Goal: Transaction & Acquisition: Purchase product/service

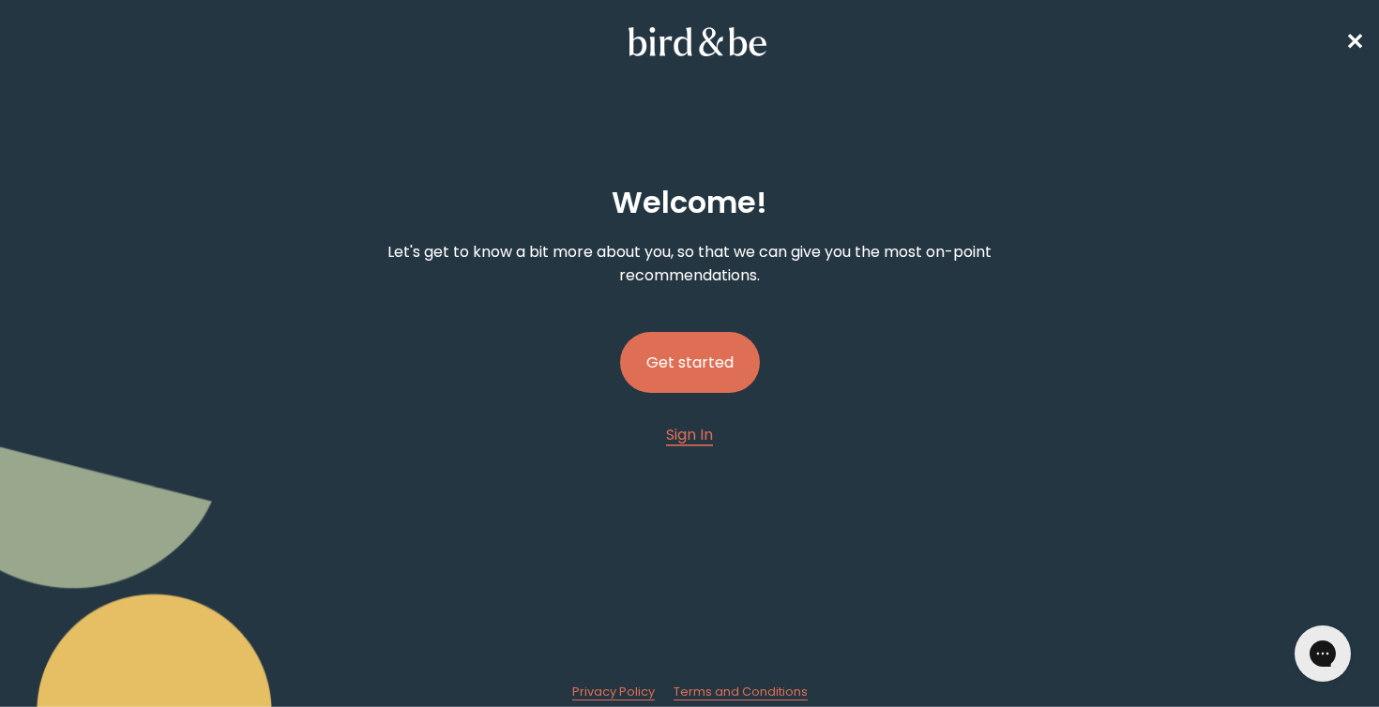
click at [714, 344] on button "Get started" at bounding box center [690, 362] width 140 height 61
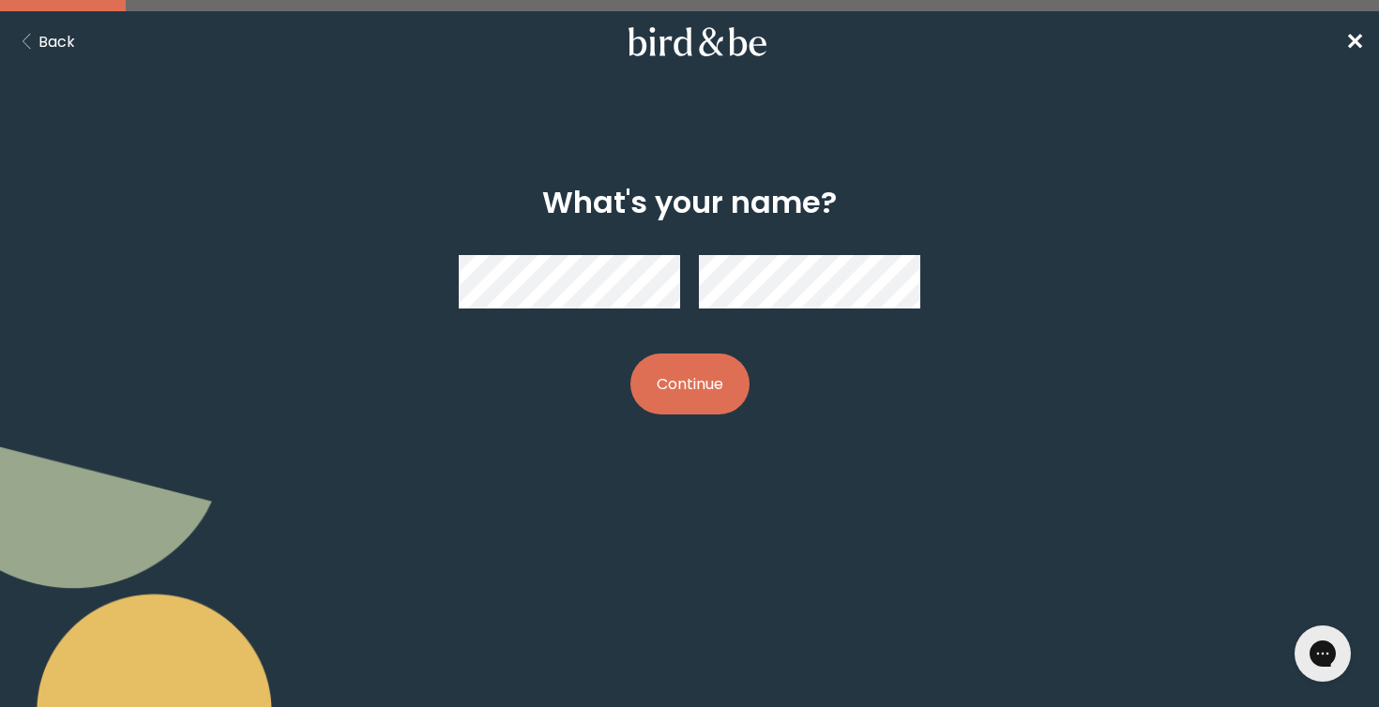
click at [690, 384] on button "Continue" at bounding box center [690, 384] width 119 height 61
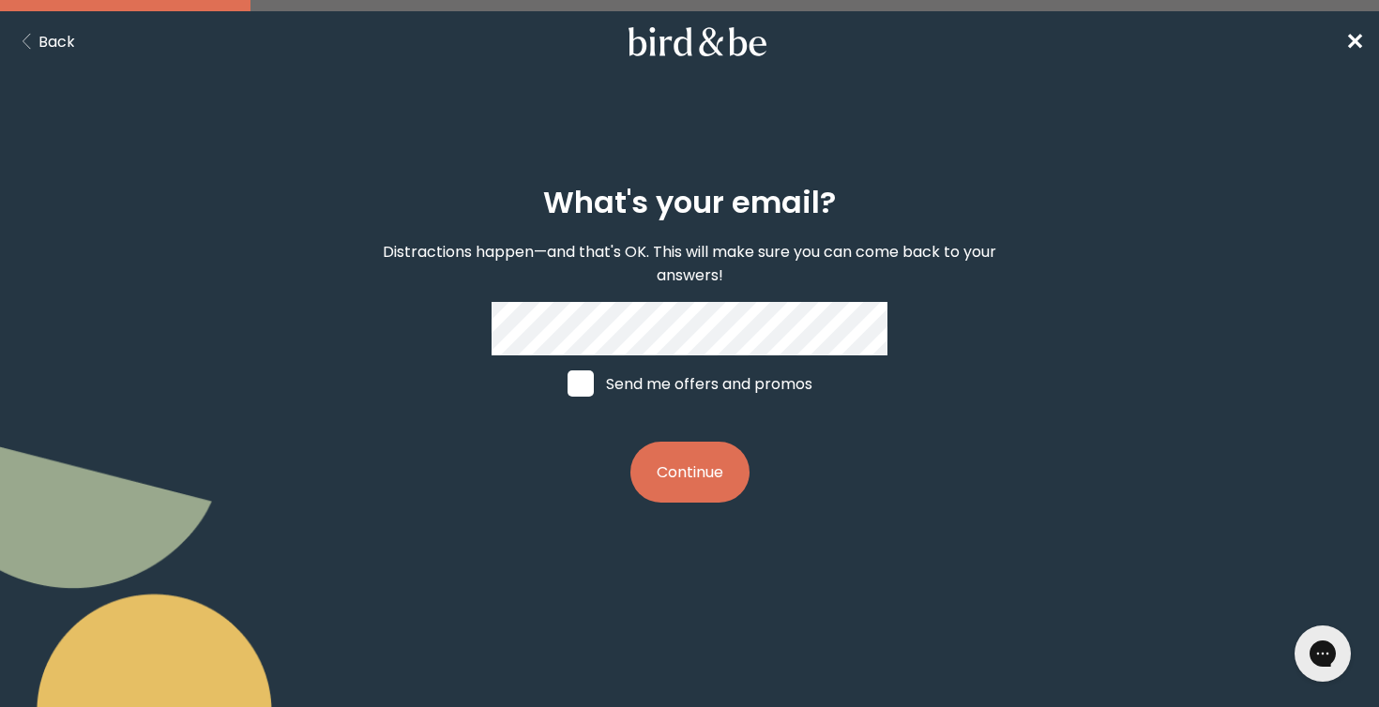
click at [663, 448] on button "Continue" at bounding box center [690, 472] width 119 height 61
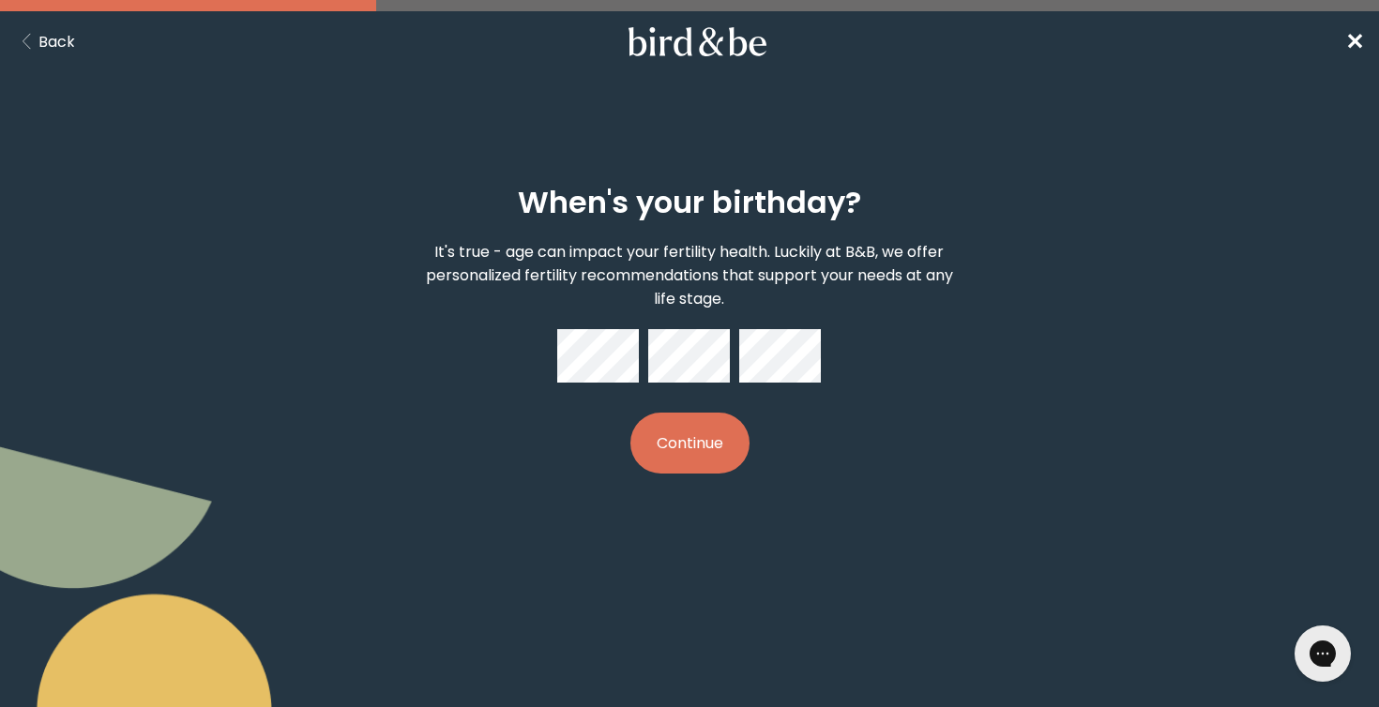
click at [702, 457] on button "Continue" at bounding box center [690, 443] width 119 height 61
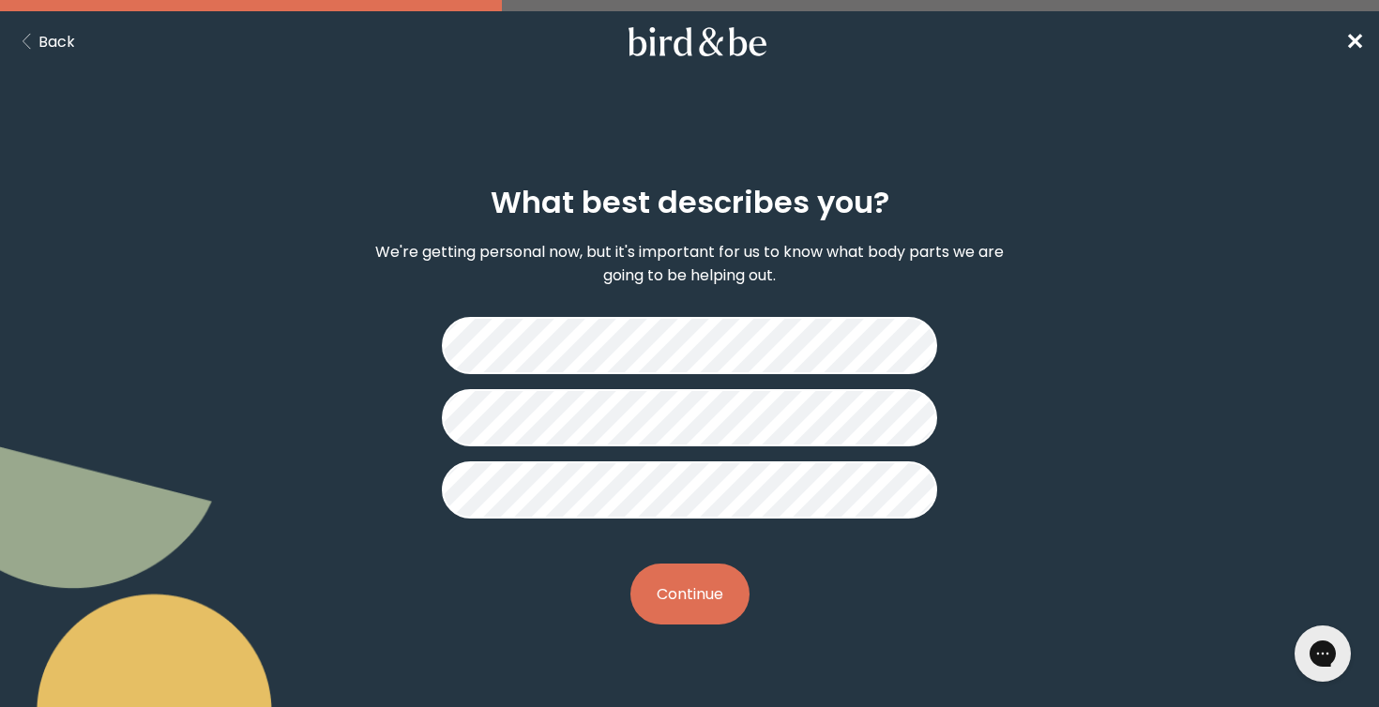
click at [665, 610] on button "Continue" at bounding box center [690, 594] width 119 height 61
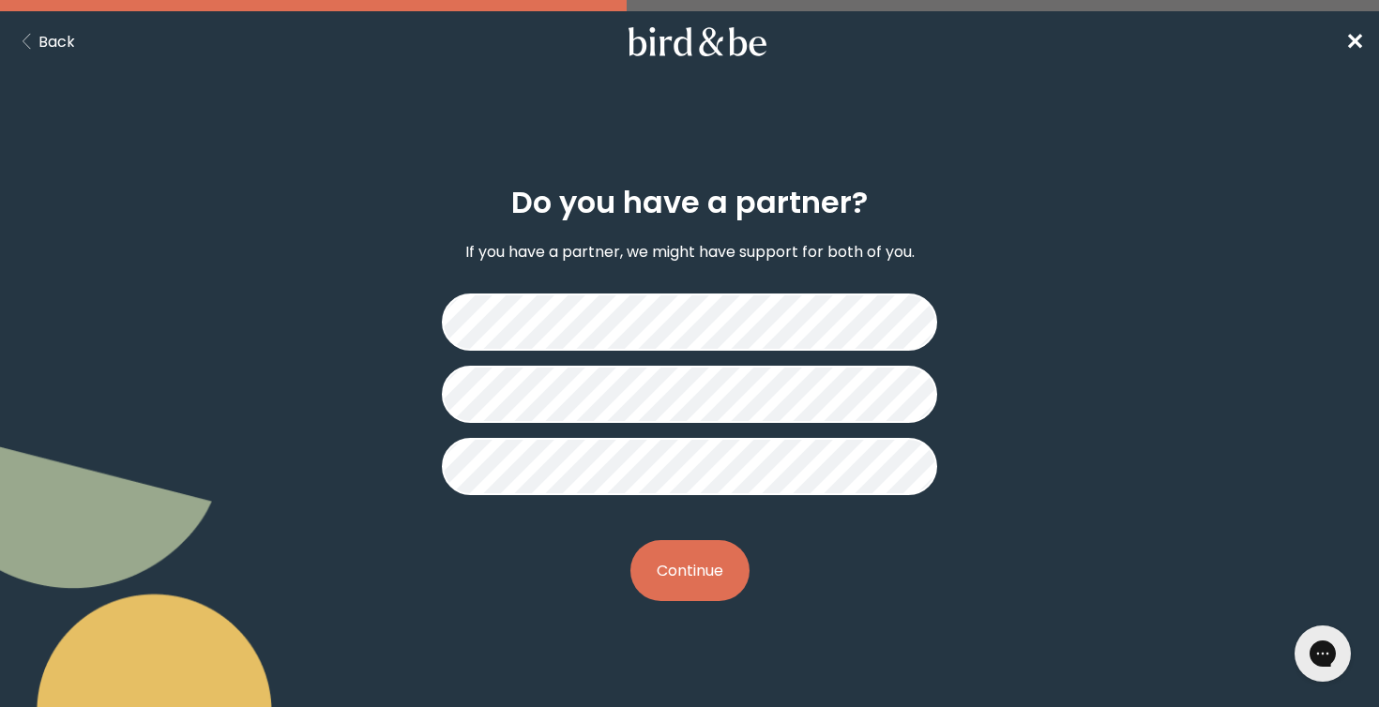
click at [685, 561] on button "Continue" at bounding box center [690, 570] width 119 height 61
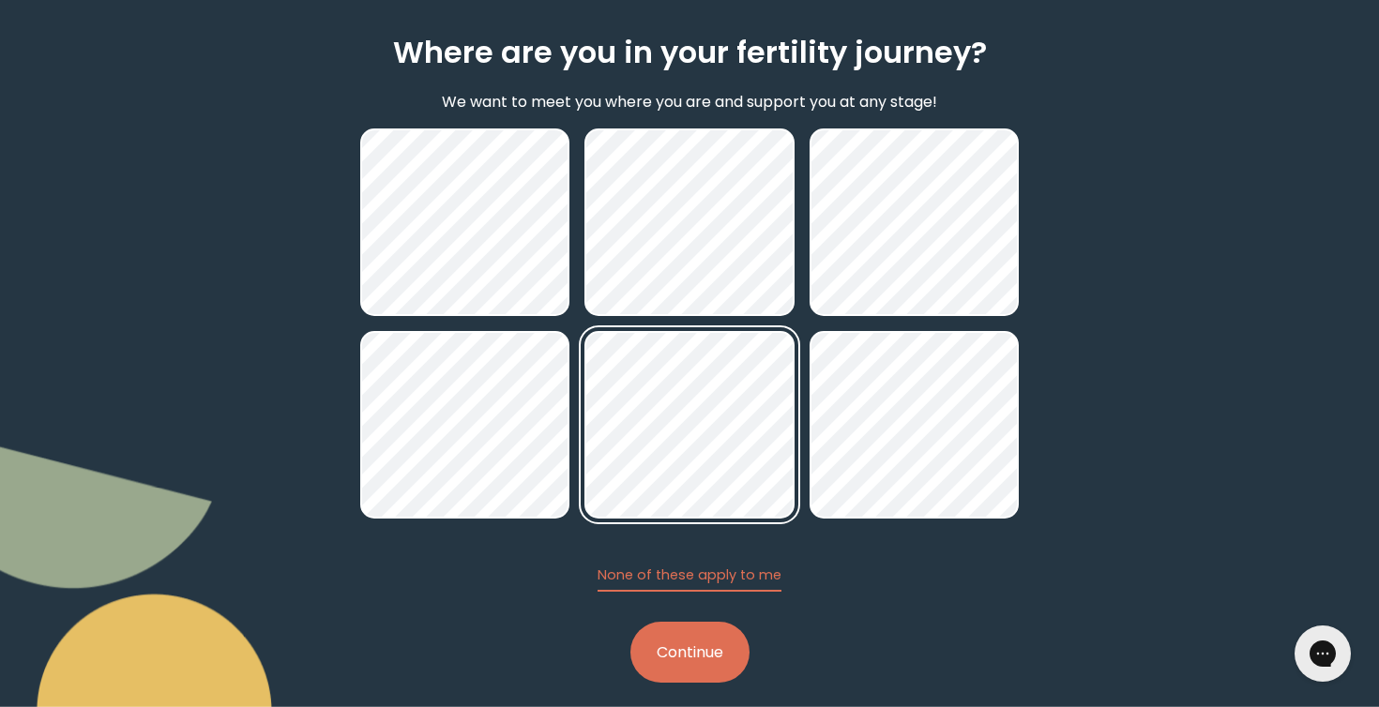
scroll to position [168, 0]
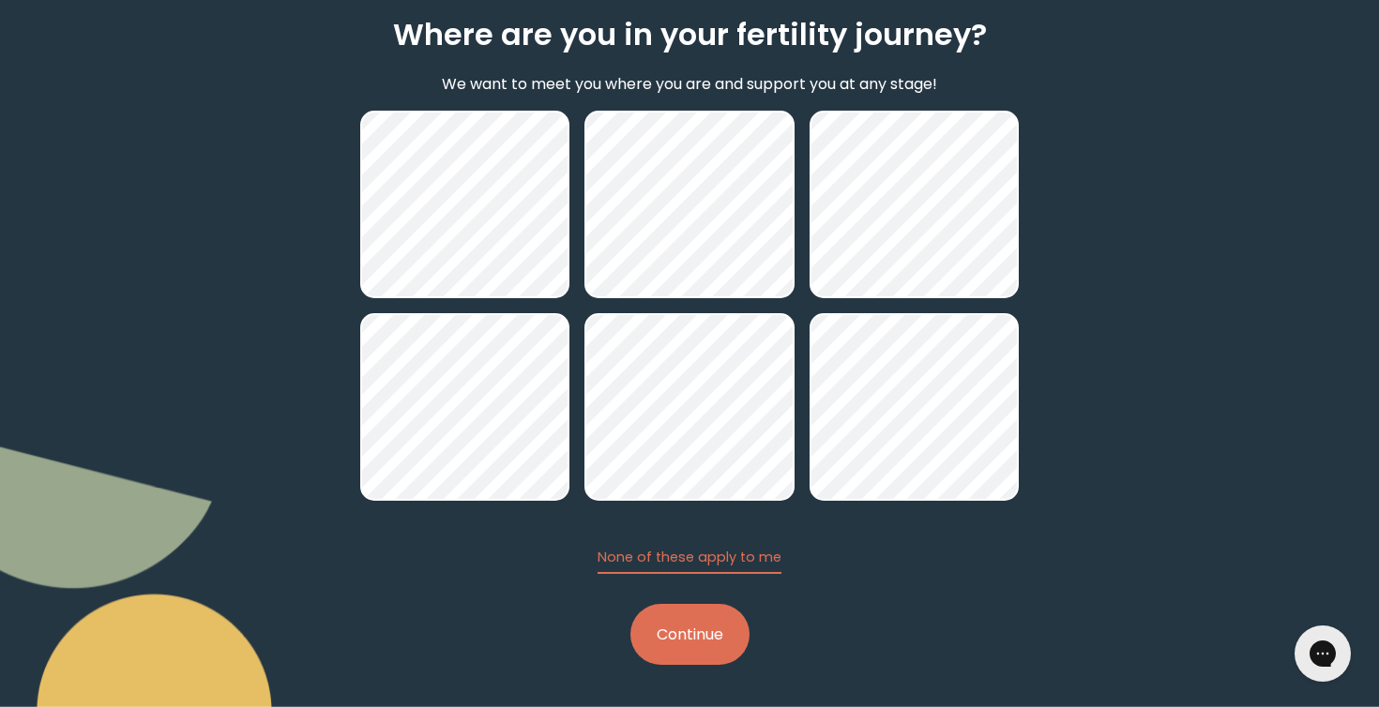
click at [719, 624] on button "Continue" at bounding box center [690, 634] width 119 height 61
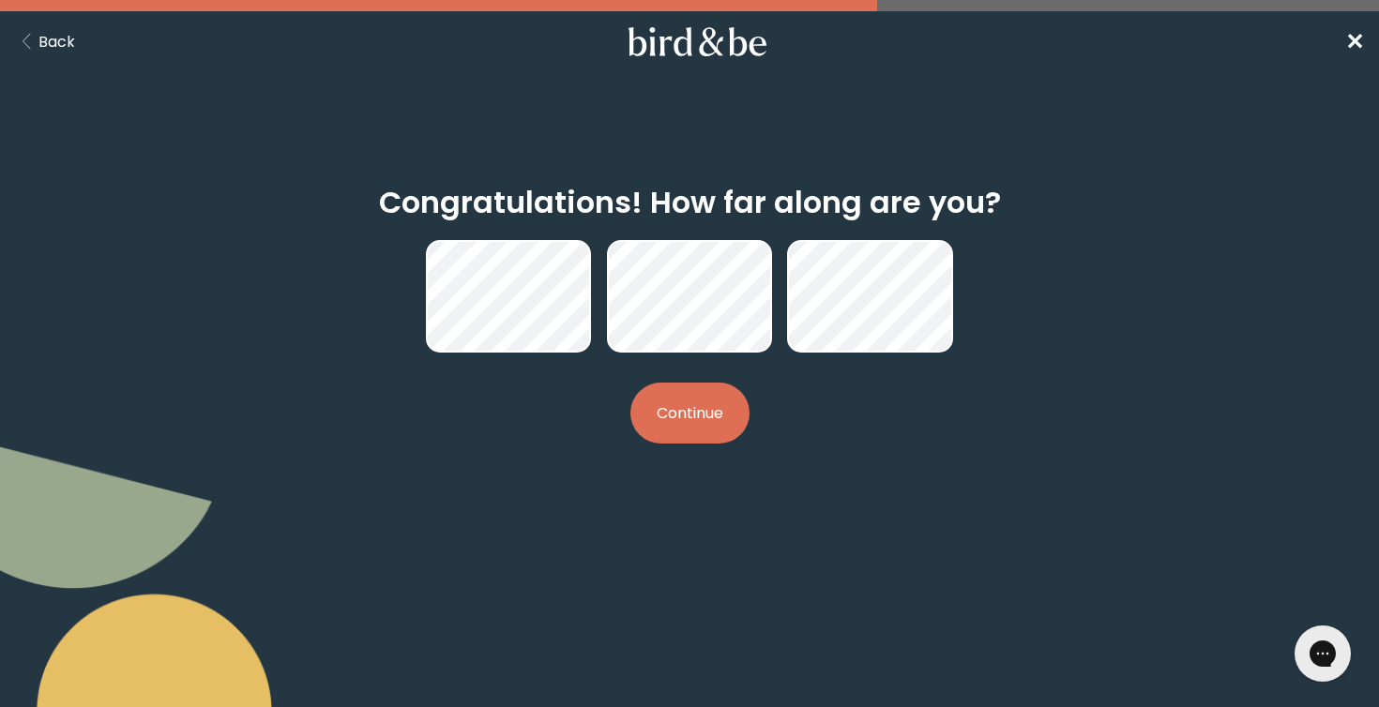
click at [701, 430] on button "Continue" at bounding box center [690, 413] width 119 height 61
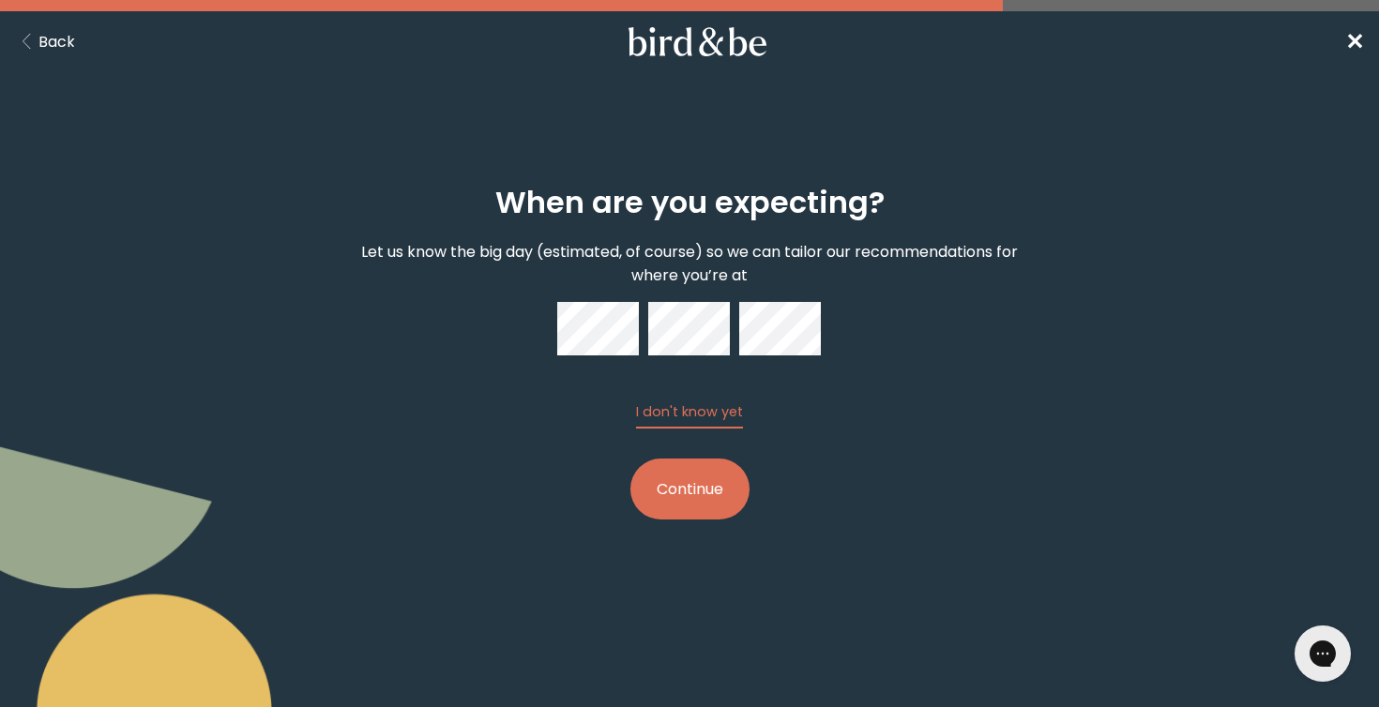
click at [660, 489] on button "Continue" at bounding box center [690, 489] width 119 height 61
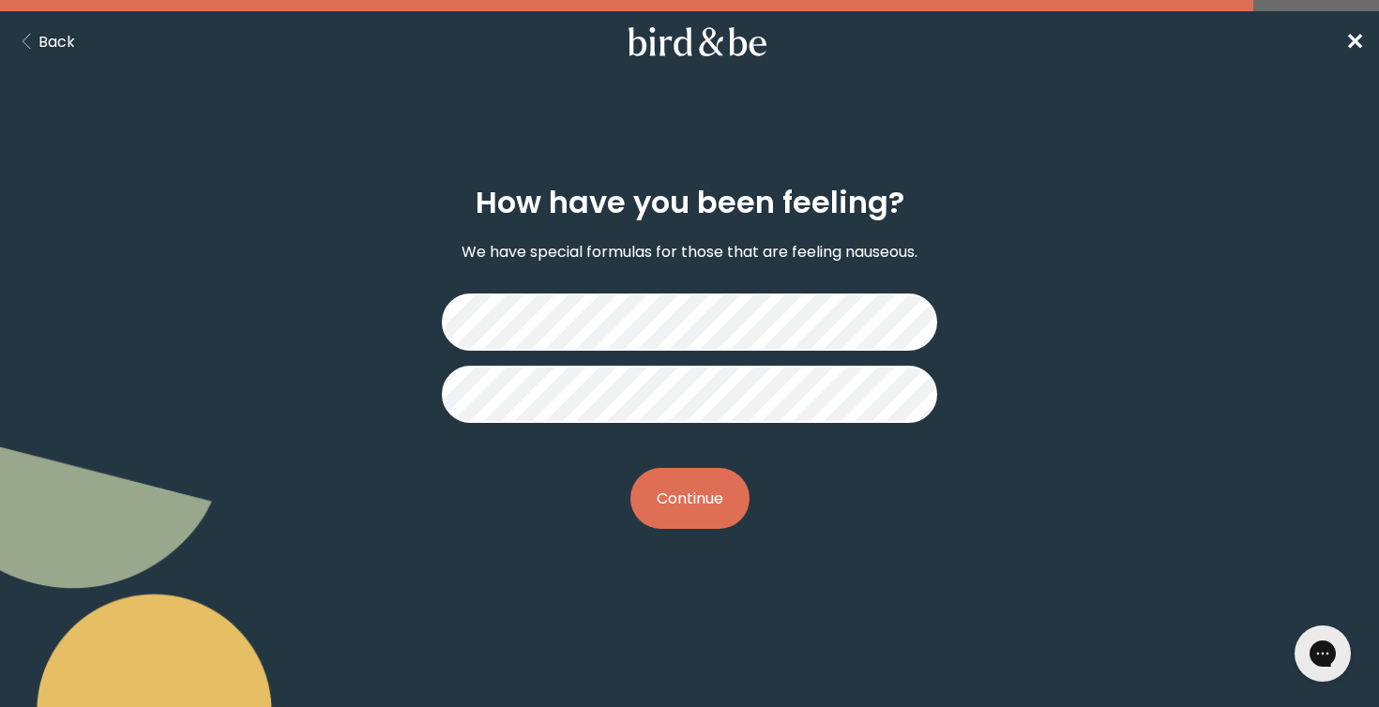
click at [692, 494] on button "Continue" at bounding box center [690, 498] width 119 height 61
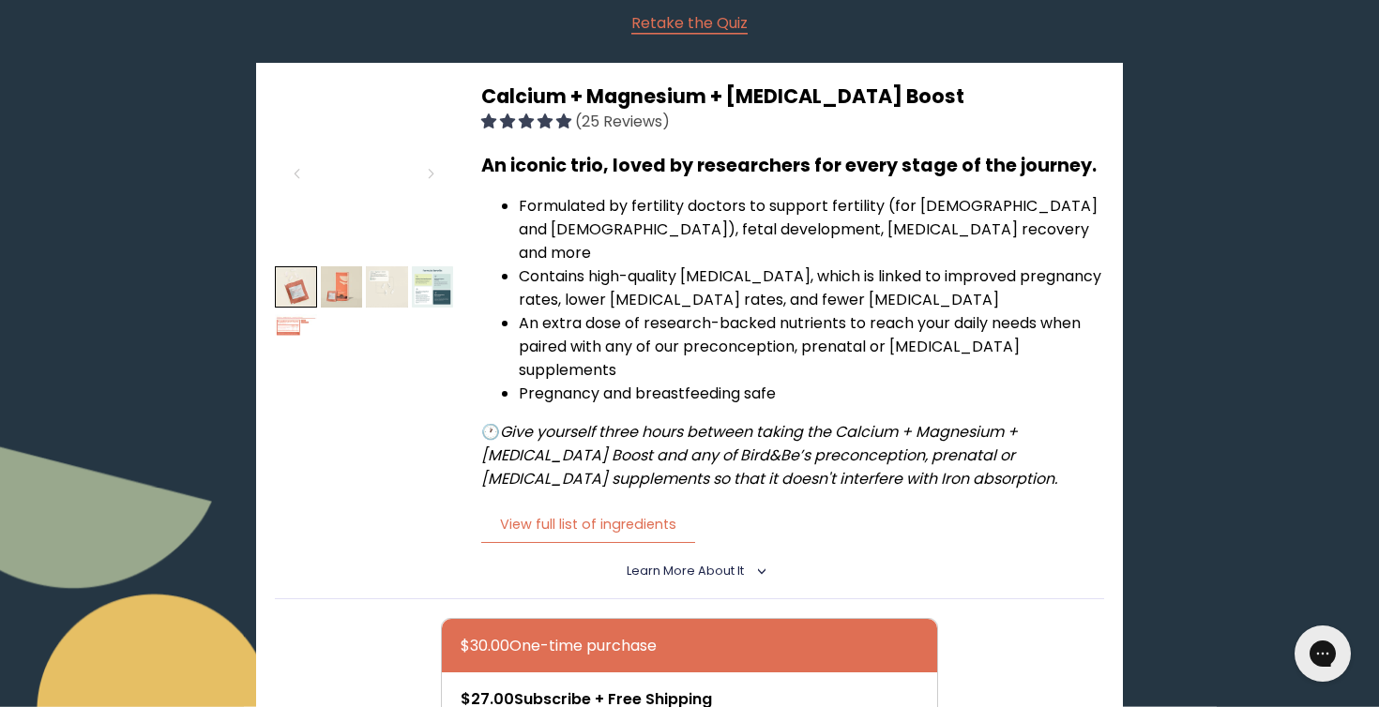
scroll to position [275, 0]
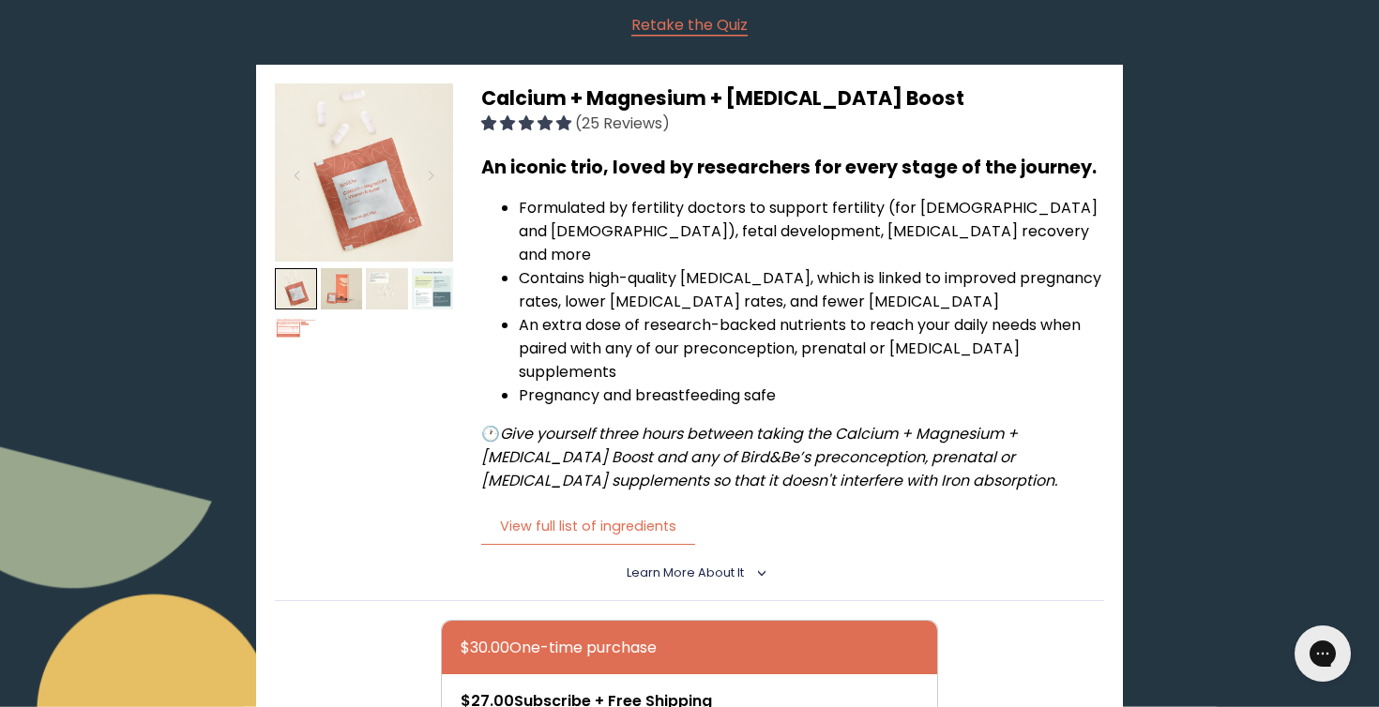
click at [430, 295] on img at bounding box center [433, 289] width 42 height 42
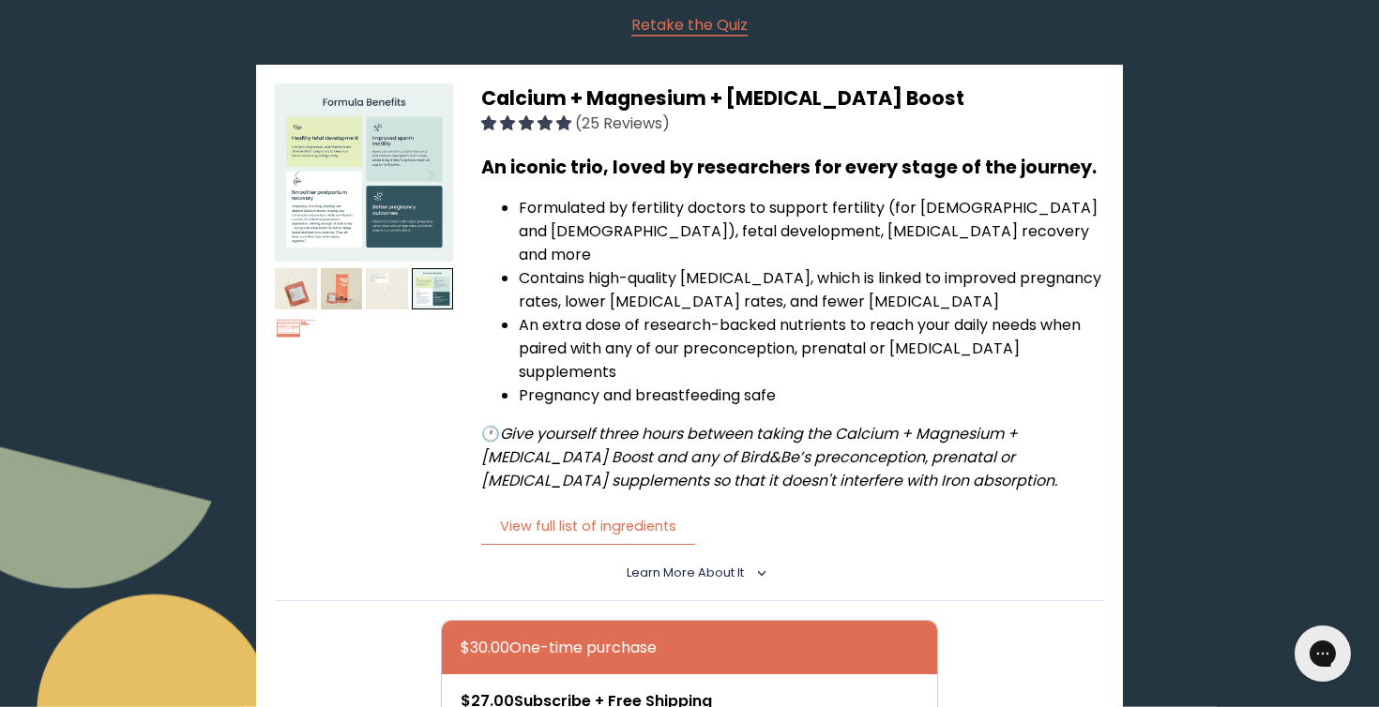
click at [381, 292] on img at bounding box center [387, 289] width 42 height 42
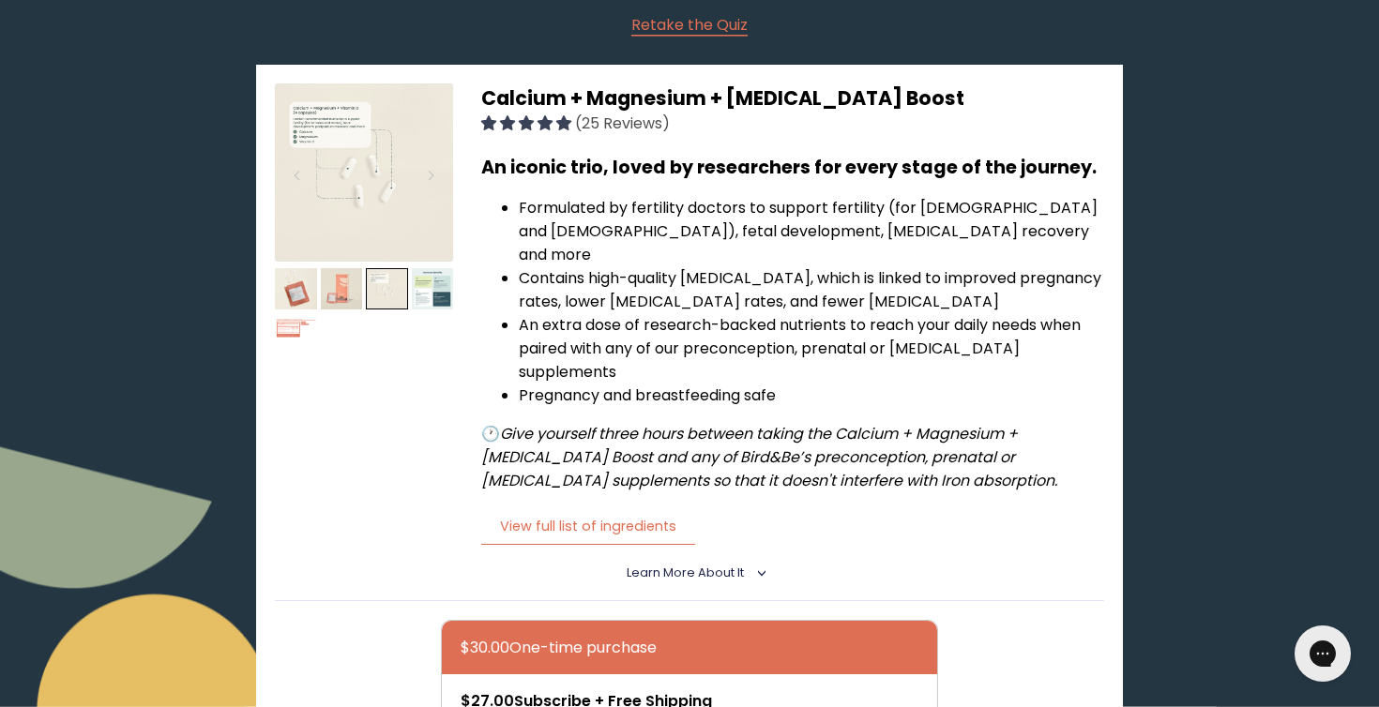
click at [330, 290] on img at bounding box center [342, 289] width 42 height 42
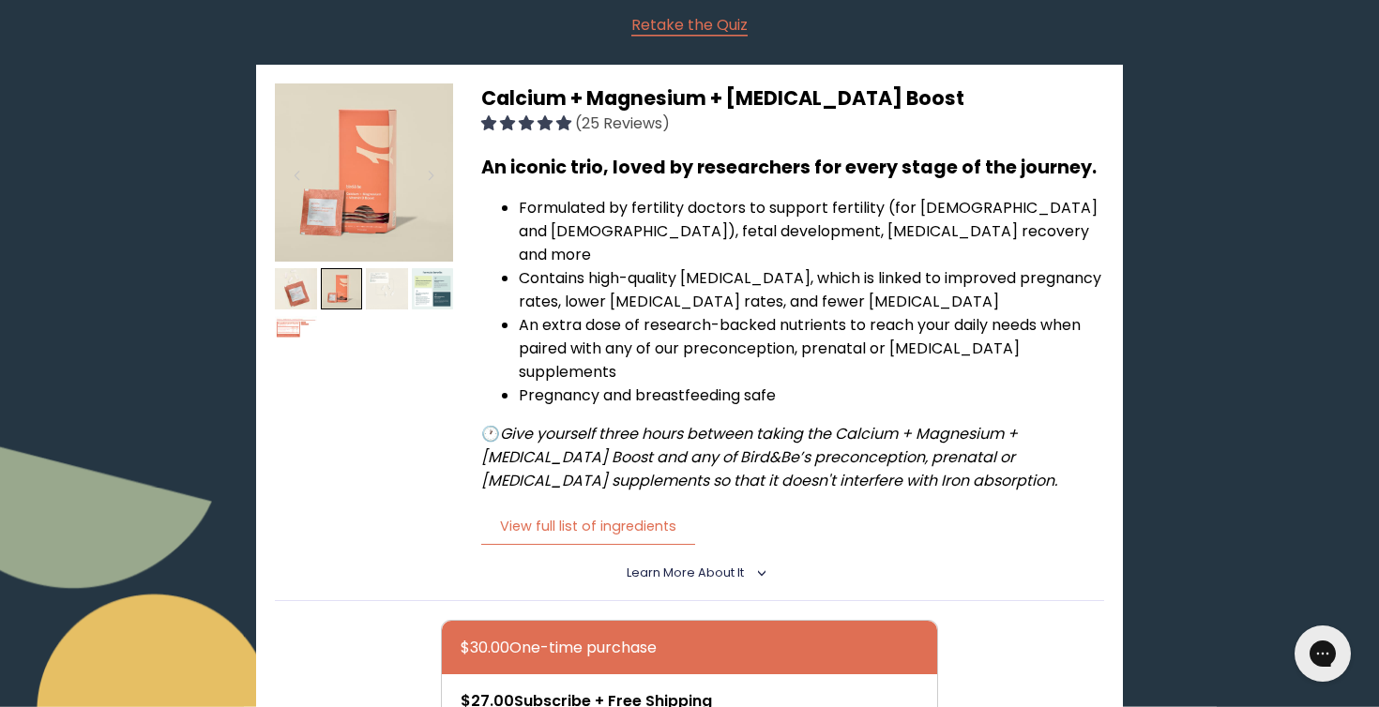
click at [367, 290] on img at bounding box center [387, 289] width 42 height 42
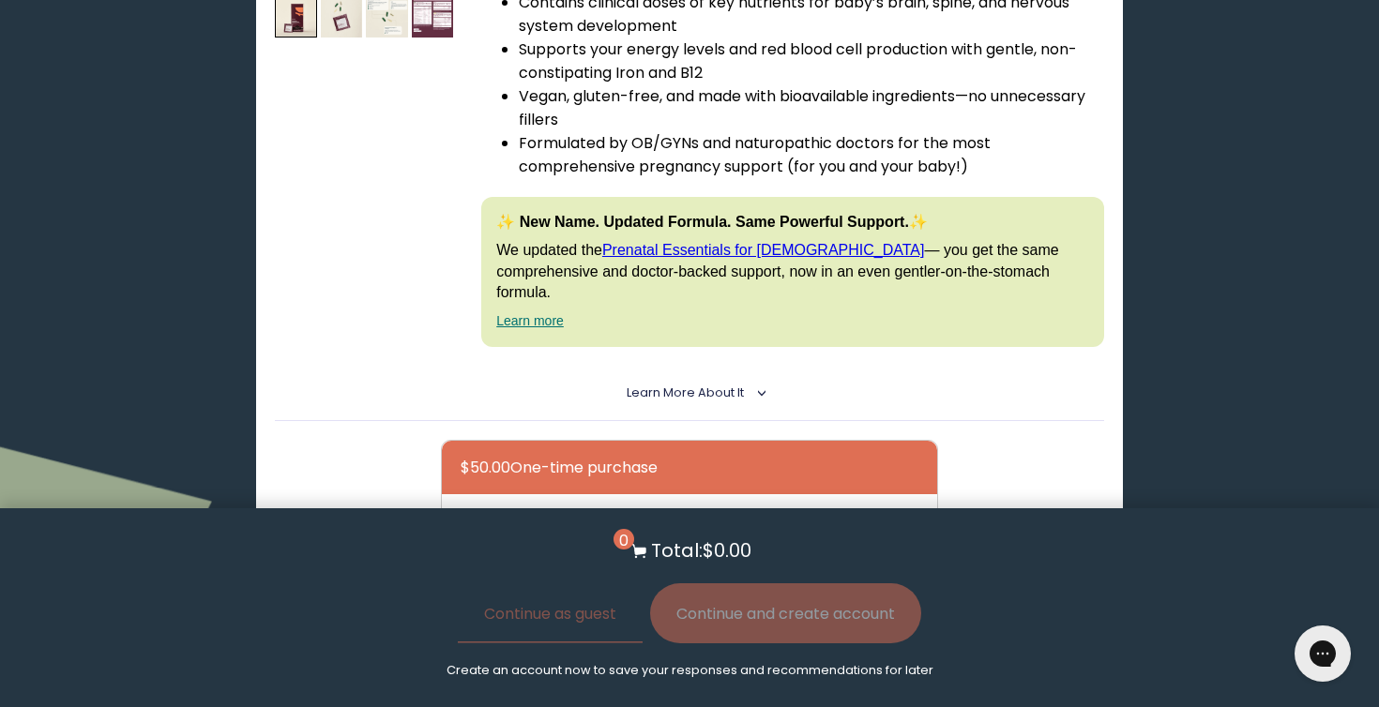
scroll to position [1463, 0]
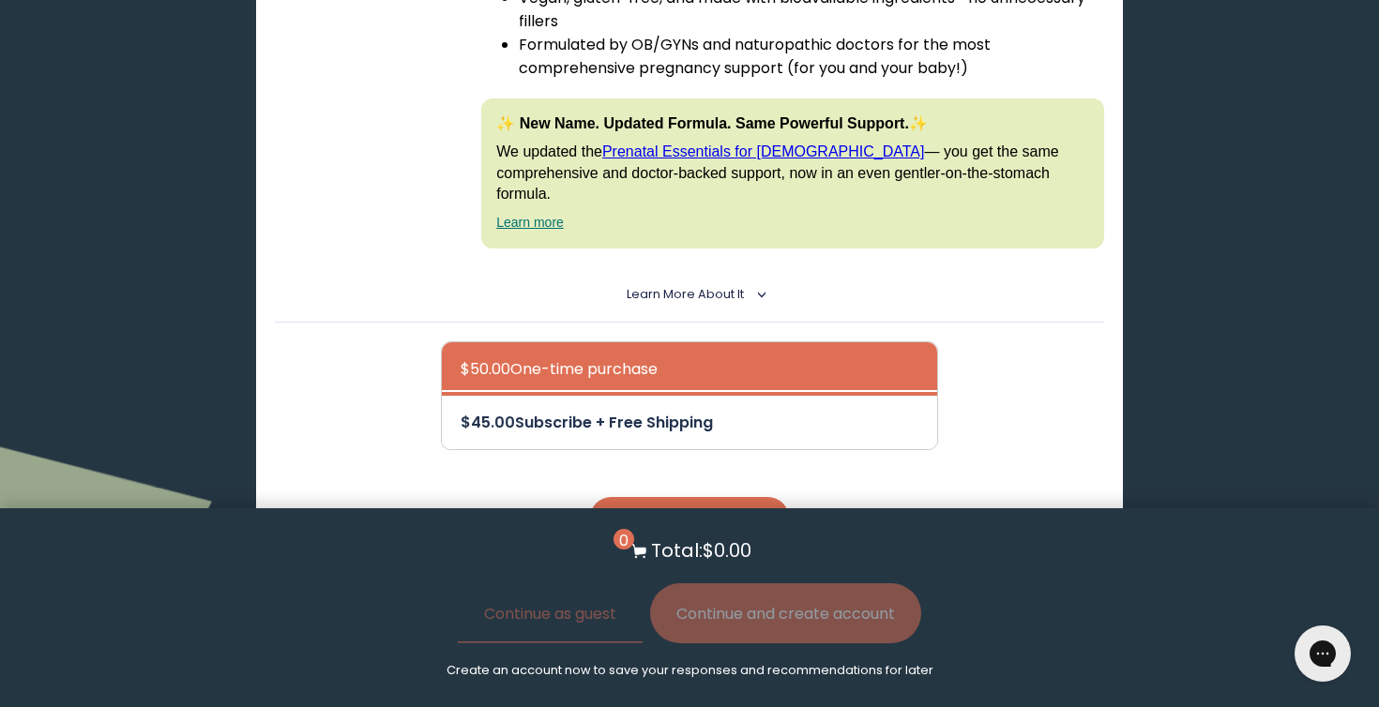
click at [484, 396] on div at bounding box center [708, 422] width 495 height 53
click at [461, 410] on input "$45.00 Subscribe + Free Shipping" at bounding box center [460, 410] width 1 height 1
radio input "true"
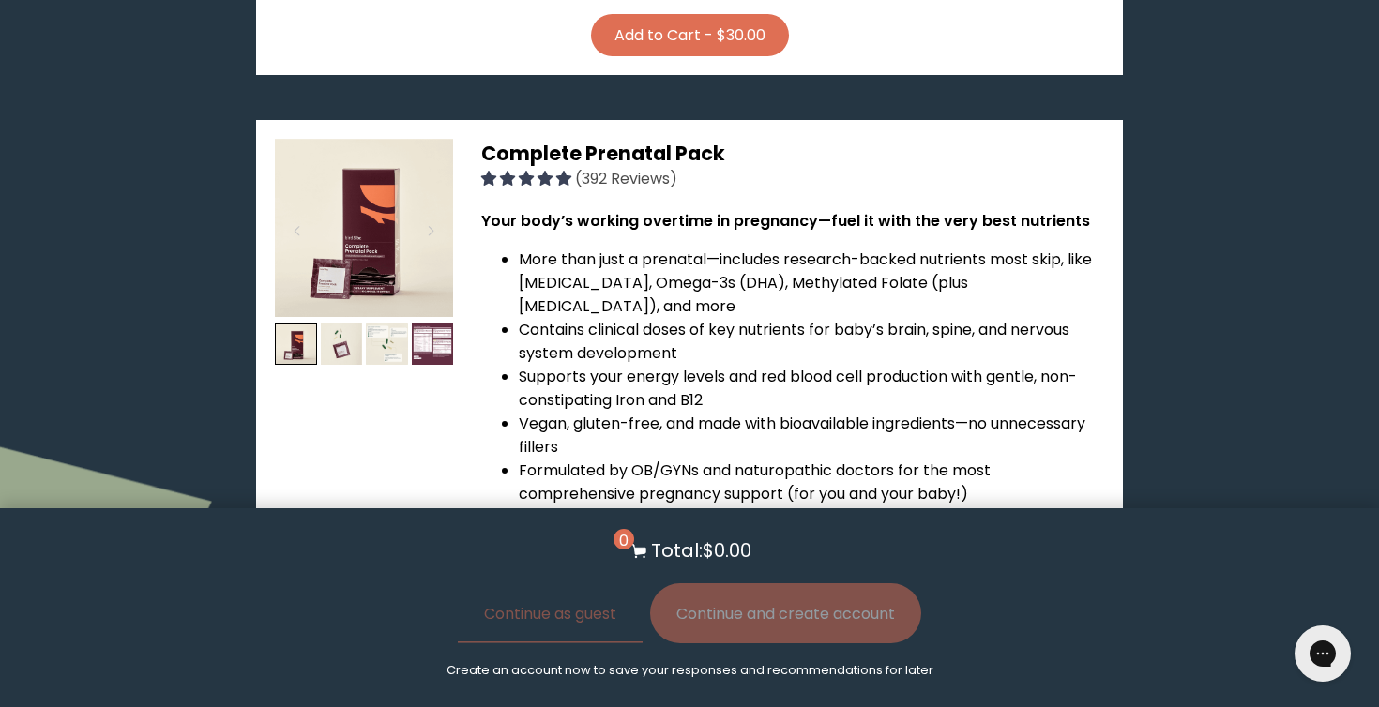
scroll to position [1032, 0]
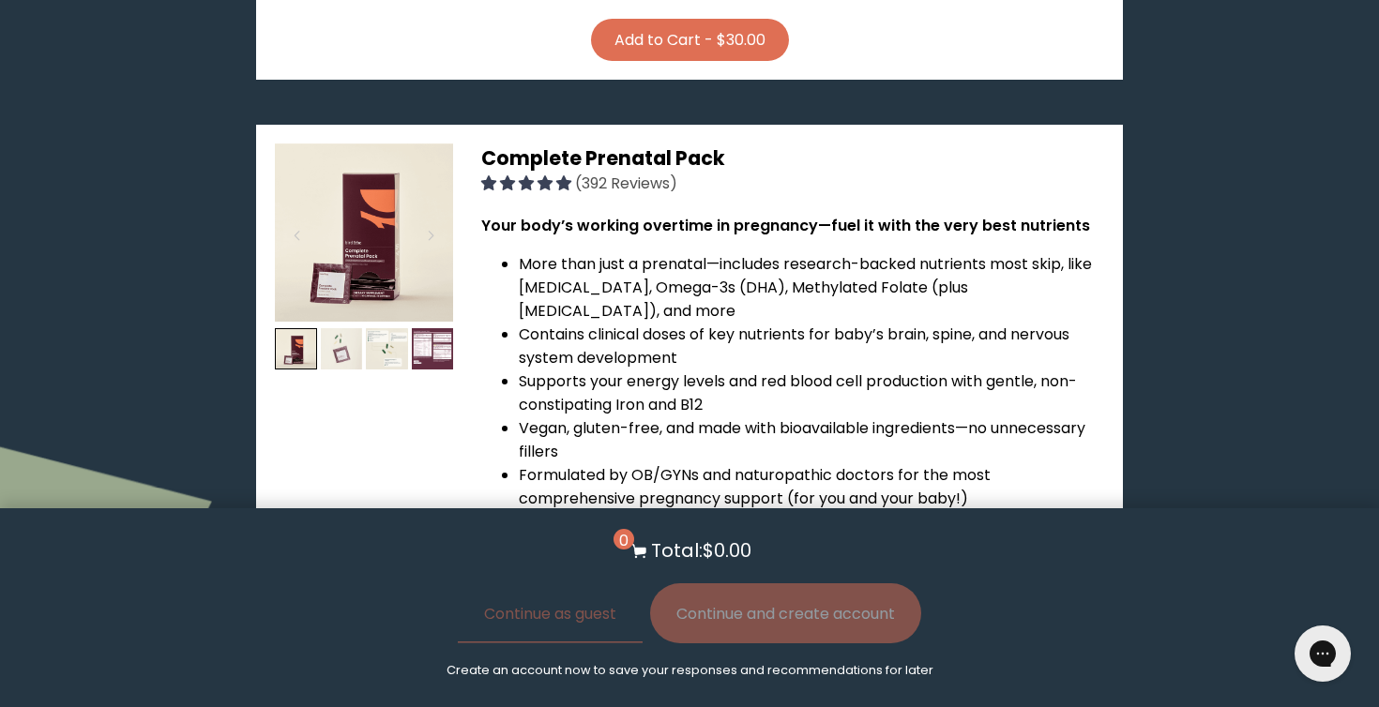
click at [348, 328] on img at bounding box center [342, 349] width 42 height 42
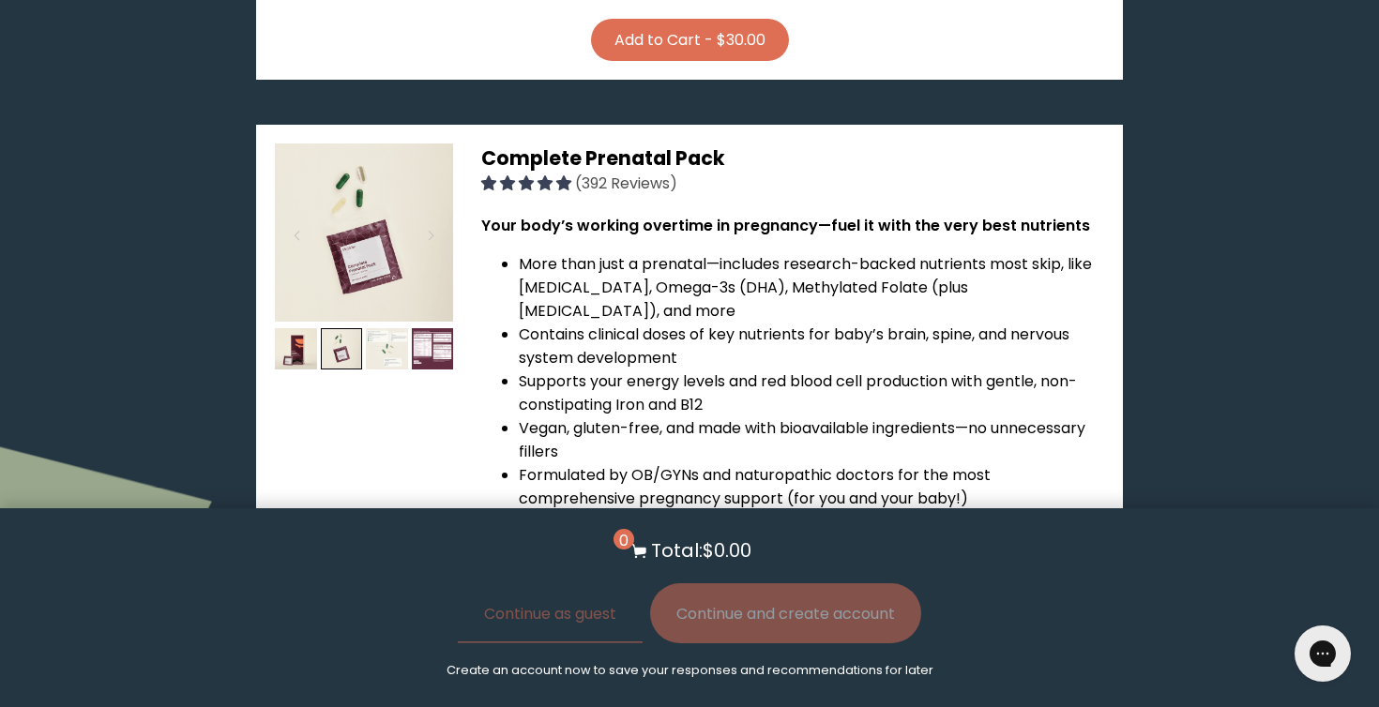
click at [399, 328] on img at bounding box center [387, 349] width 42 height 42
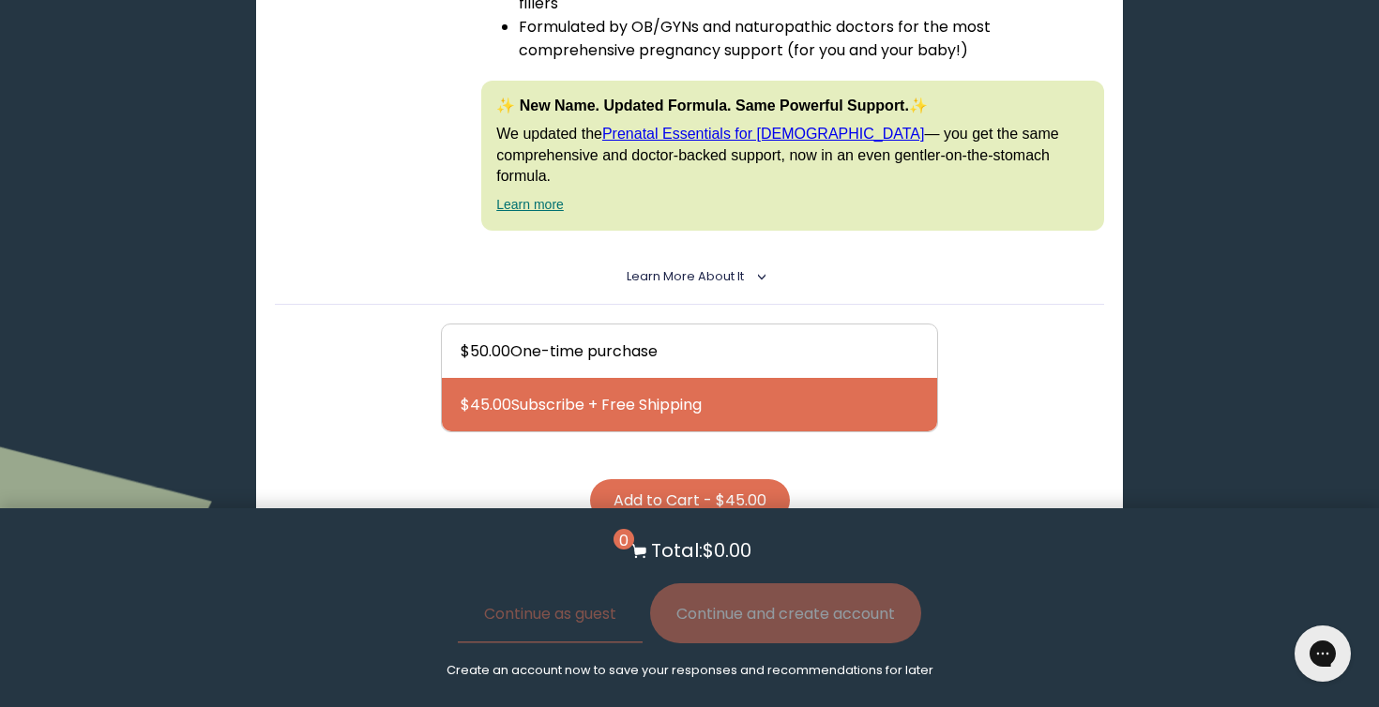
scroll to position [1502, 0]
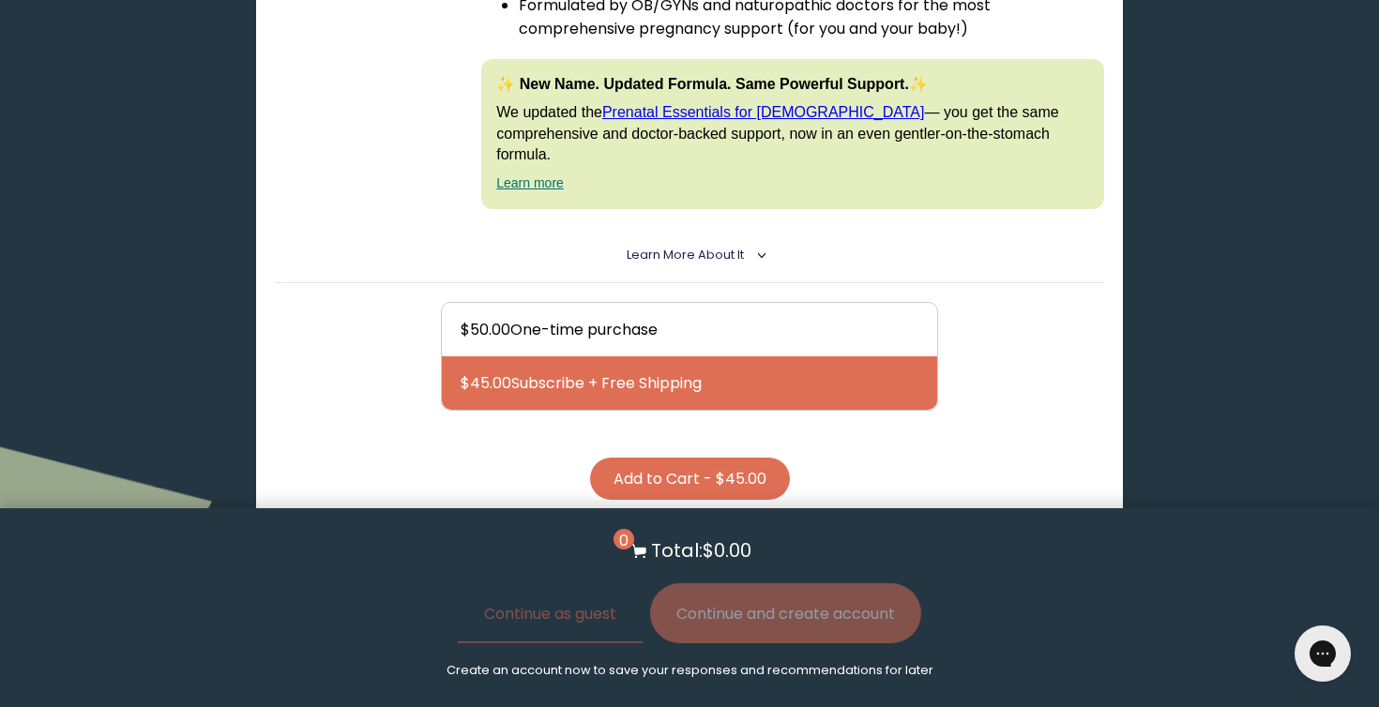
click at [657, 458] on button "Add to Cart - $45.00" at bounding box center [690, 479] width 200 height 42
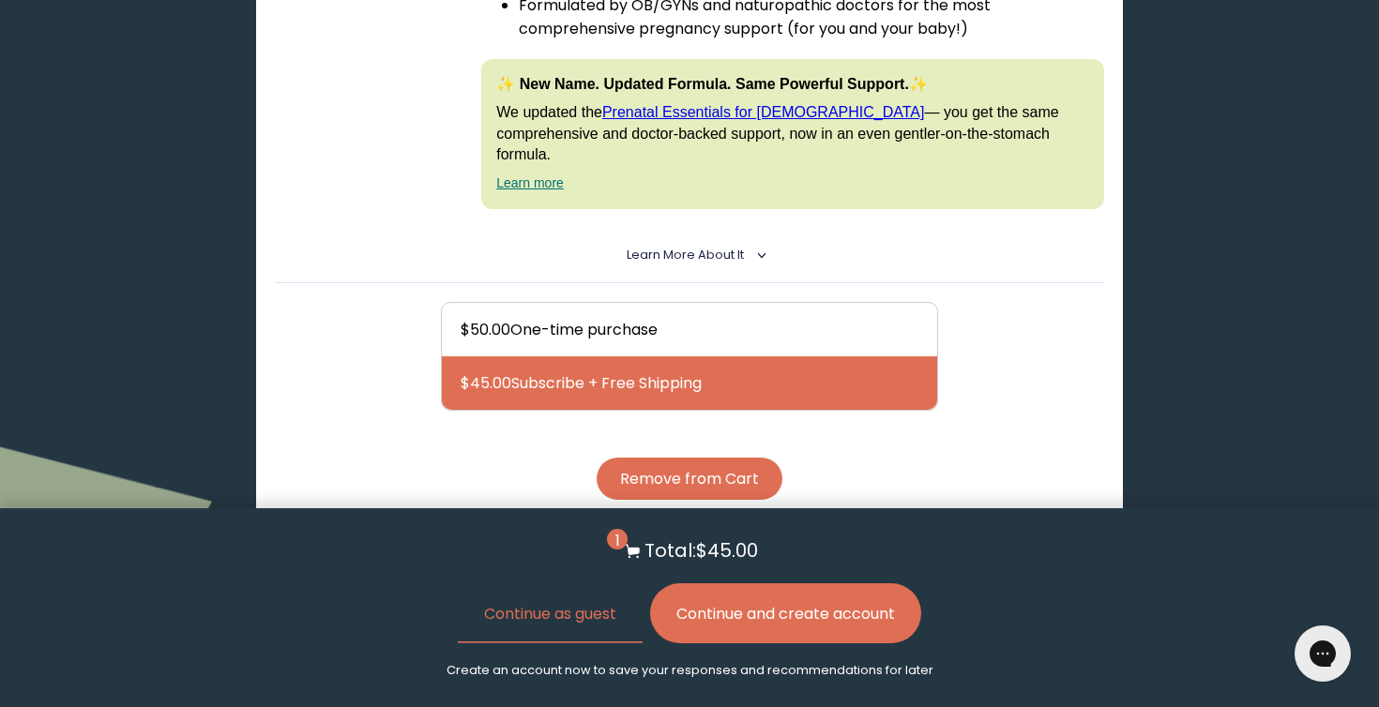
click at [723, 621] on button "Continue and create account" at bounding box center [785, 614] width 271 height 60
